Goal: Information Seeking & Learning: Learn about a topic

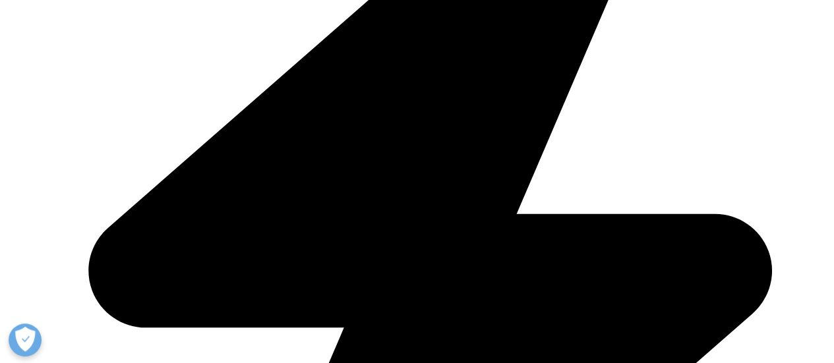
scroll to position [528, 0]
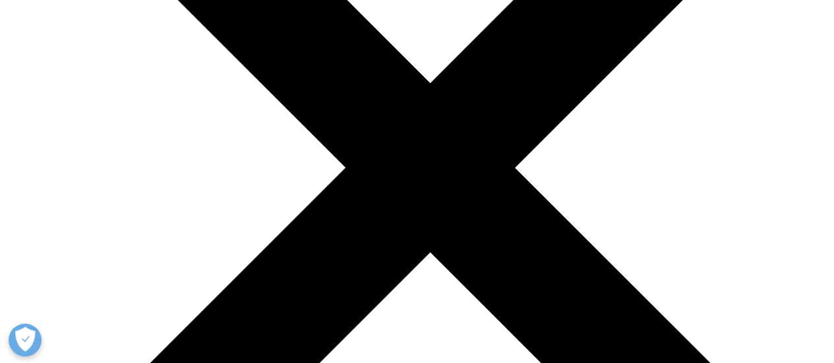
scroll to position [1319, 0]
